Goal: Check status: Check status

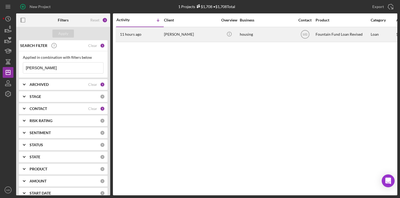
click at [162, 35] on div "11 hours ago [PERSON_NAME]" at bounding box center [139, 34] width 47 height 14
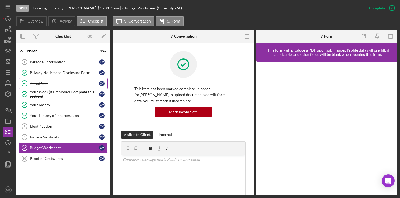
click at [69, 82] on div "About You" at bounding box center [64, 83] width 69 height 4
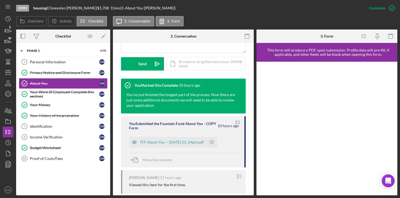
scroll to position [150, 0]
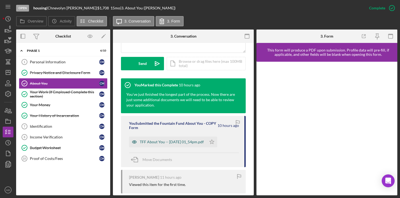
click at [152, 139] on div "TFF About You -- [DATE] 01_54pm.pdf" at bounding box center [167, 142] width 77 height 11
